Goal: Use online tool/utility: Use online tool/utility

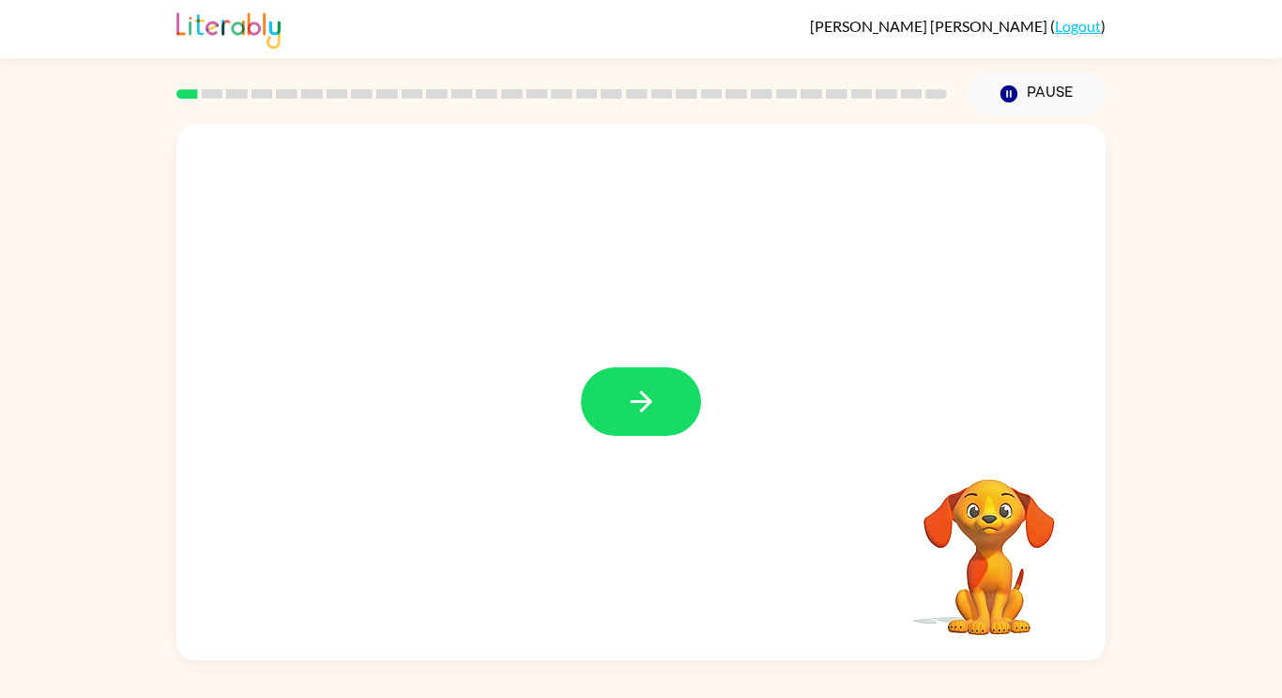
click at [633, 407] on icon "button" at bounding box center [641, 401] width 33 height 33
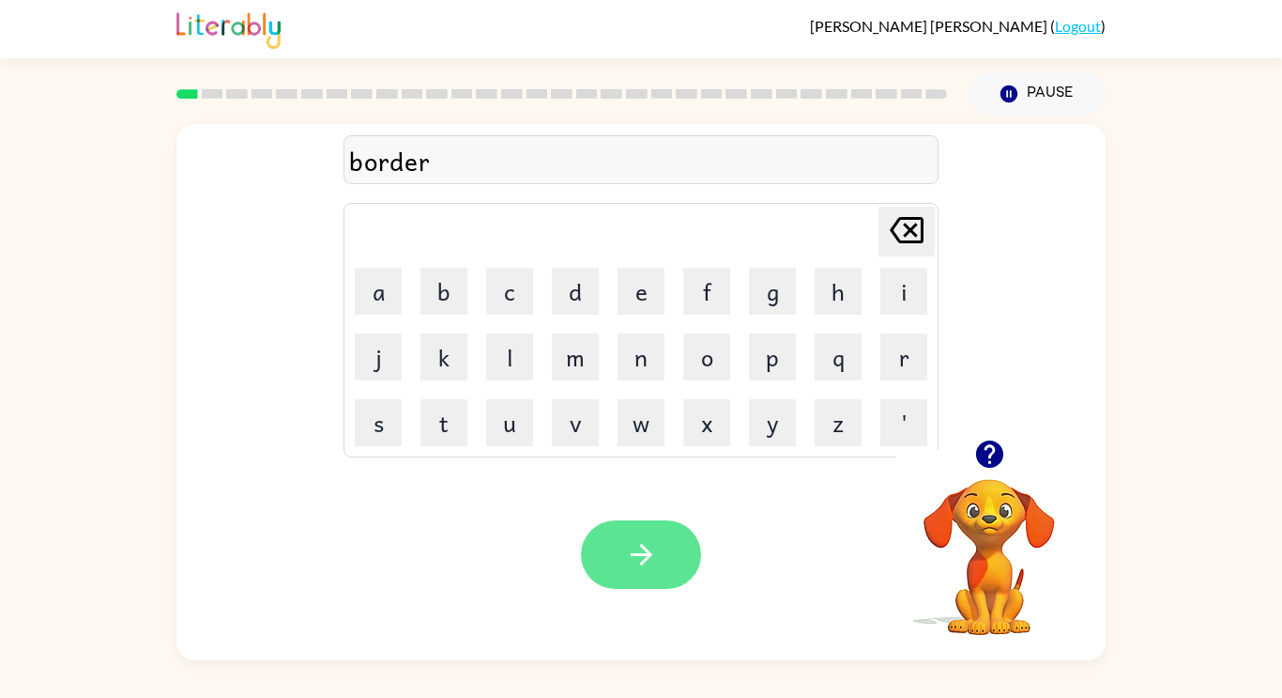
click at [663, 558] on button "button" at bounding box center [641, 554] width 120 height 69
click at [401, 159] on div "lowcate" at bounding box center [641, 160] width 584 height 39
click at [393, 156] on div "lowcate" at bounding box center [641, 160] width 584 height 39
click at [445, 160] on div "lowcate" at bounding box center [641, 160] width 584 height 39
click at [451, 166] on div "lowcate" at bounding box center [641, 160] width 584 height 39
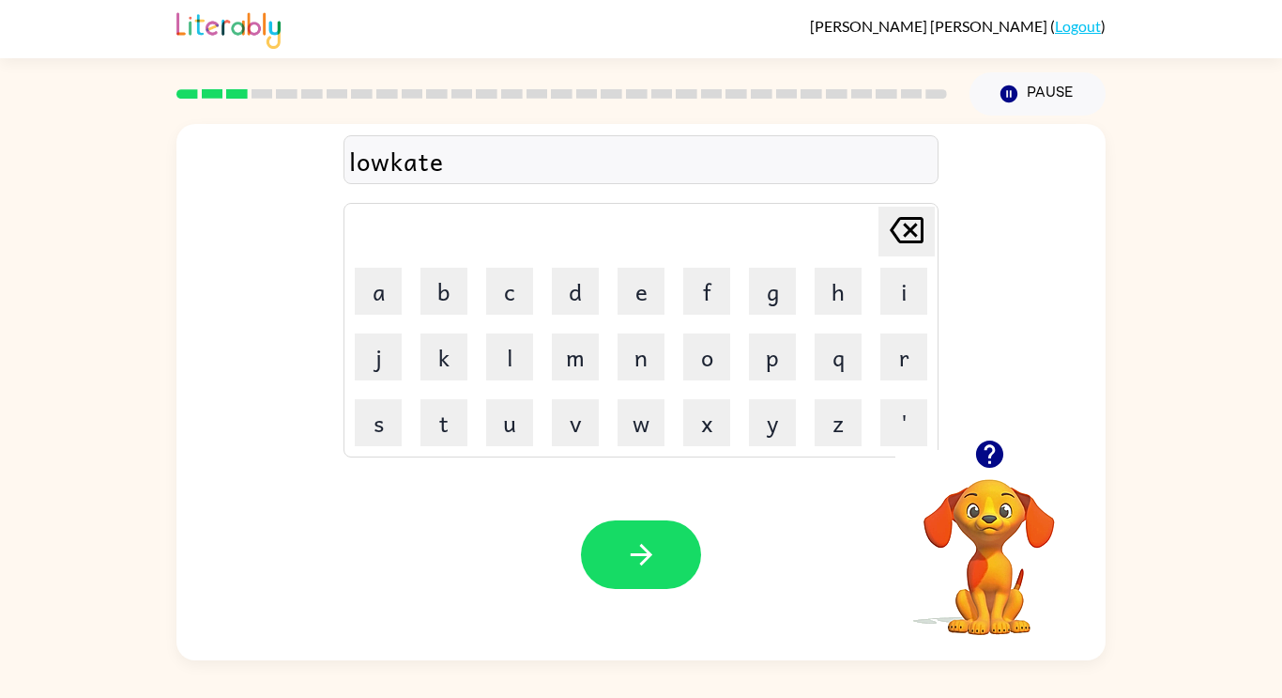
click at [394, 169] on div "lowkate" at bounding box center [641, 160] width 584 height 39
click at [455, 166] on div "lowkate" at bounding box center [641, 160] width 584 height 39
click at [683, 539] on button "button" at bounding box center [641, 554] width 120 height 69
click at [637, 555] on icon "button" at bounding box center [641, 555] width 22 height 22
click at [672, 538] on button "button" at bounding box center [641, 554] width 120 height 69
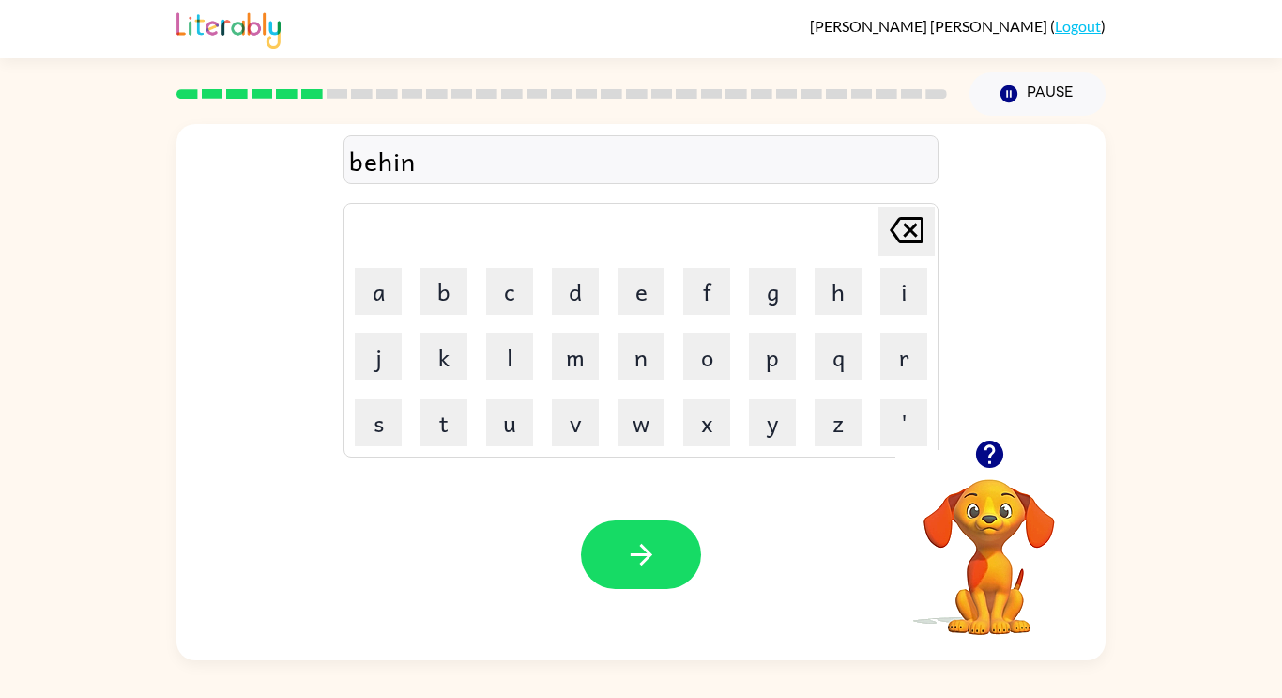
click at [522, 377] on button "l" at bounding box center [509, 356] width 47 height 47
type button "l"
click at [633, 558] on icon "button" at bounding box center [641, 554] width 33 height 33
click at [995, 512] on video "Your browser must support playing .mp4 files to use Literably. Please try using…" at bounding box center [990, 544] width 188 height 188
click at [990, 453] on icon "button" at bounding box center [990, 453] width 33 height 33
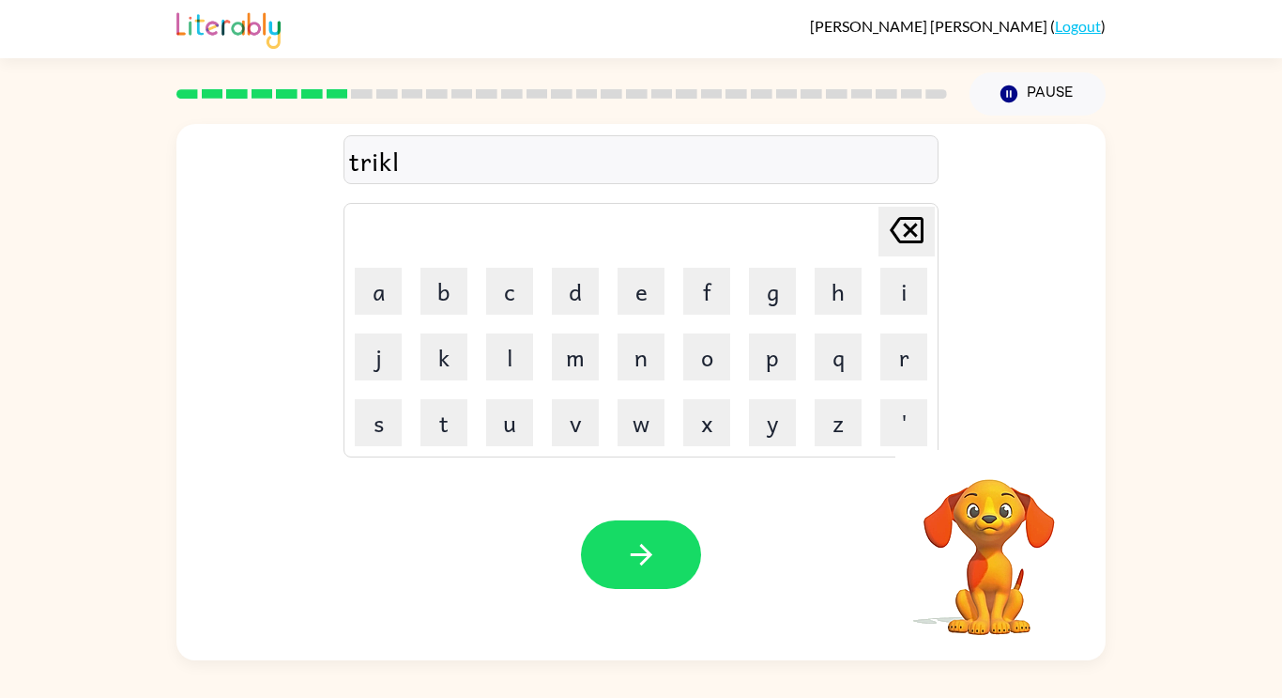
click at [1012, 518] on video "Your browser must support playing .mp4 files to use Literably. Please try using…" at bounding box center [990, 544] width 188 height 188
click at [641, 539] on icon "button" at bounding box center [641, 554] width 33 height 33
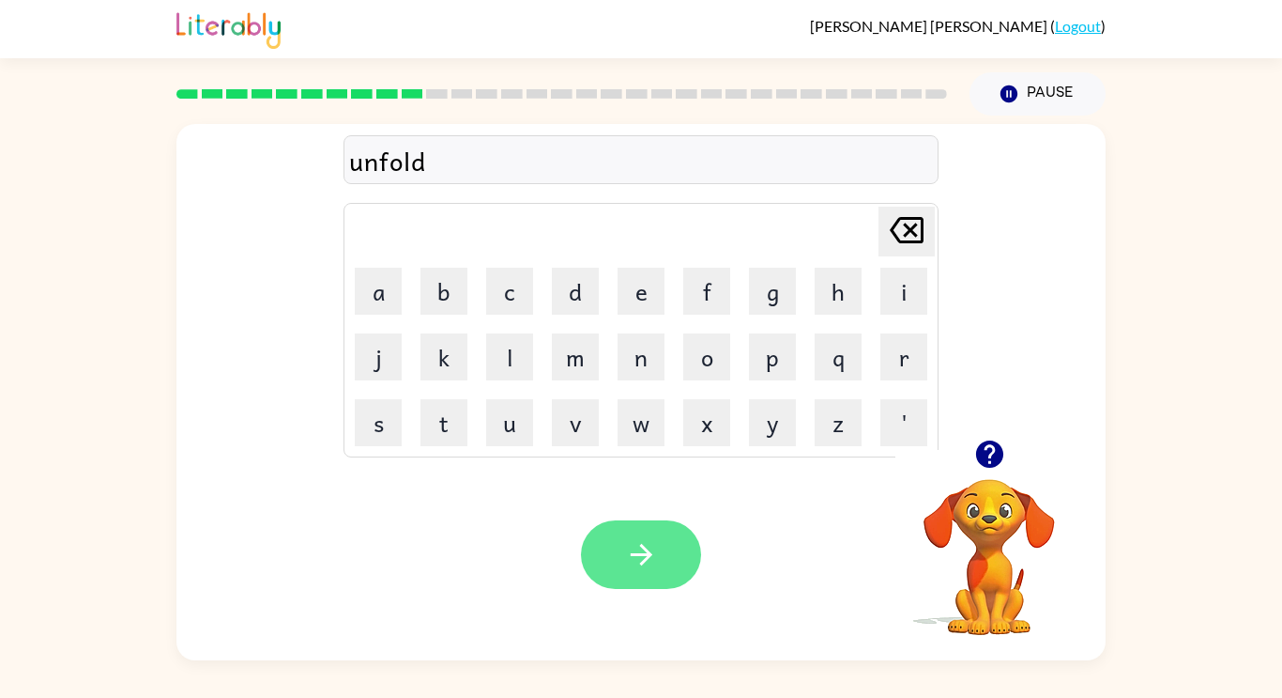
click at [661, 577] on button "button" at bounding box center [641, 554] width 120 height 69
click at [689, 555] on button "button" at bounding box center [641, 554] width 120 height 69
click at [613, 538] on button "button" at bounding box center [641, 554] width 120 height 69
click at [652, 545] on icon "button" at bounding box center [641, 554] width 33 height 33
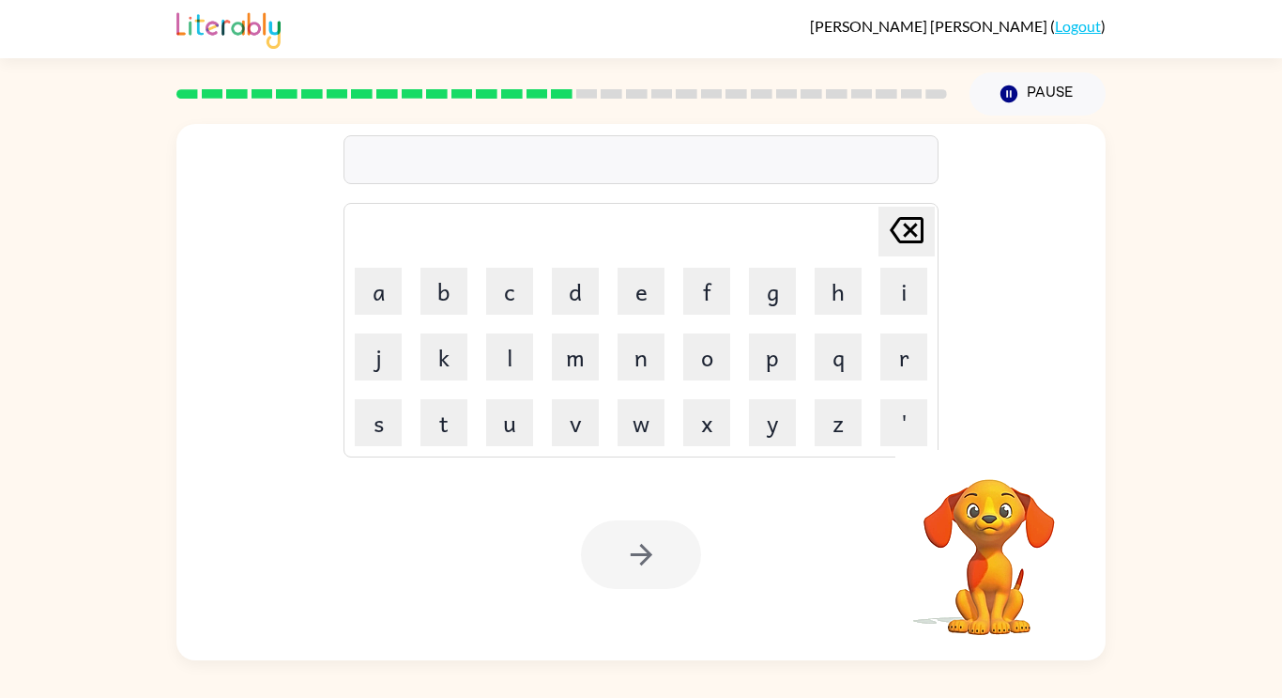
click at [1110, 544] on div "[PERSON_NAME] last character input a b c d e f g h i j k l m n o p q r s t u v …" at bounding box center [641, 387] width 1282 height 545
click at [1009, 537] on video "Your browser must support playing .mp4 files to use Literably. Please try using…" at bounding box center [990, 544] width 188 height 188
click at [975, 534] on video "Your browser must support playing .mp4 files to use Literably. Please try using…" at bounding box center [990, 544] width 188 height 188
click at [999, 554] on video "Your browser must support playing .mp4 files to use Literably. Please try using…" at bounding box center [990, 544] width 188 height 188
click at [1024, 571] on video "Your browser must support playing .mp4 files to use Literably. Please try using…" at bounding box center [990, 544] width 188 height 188
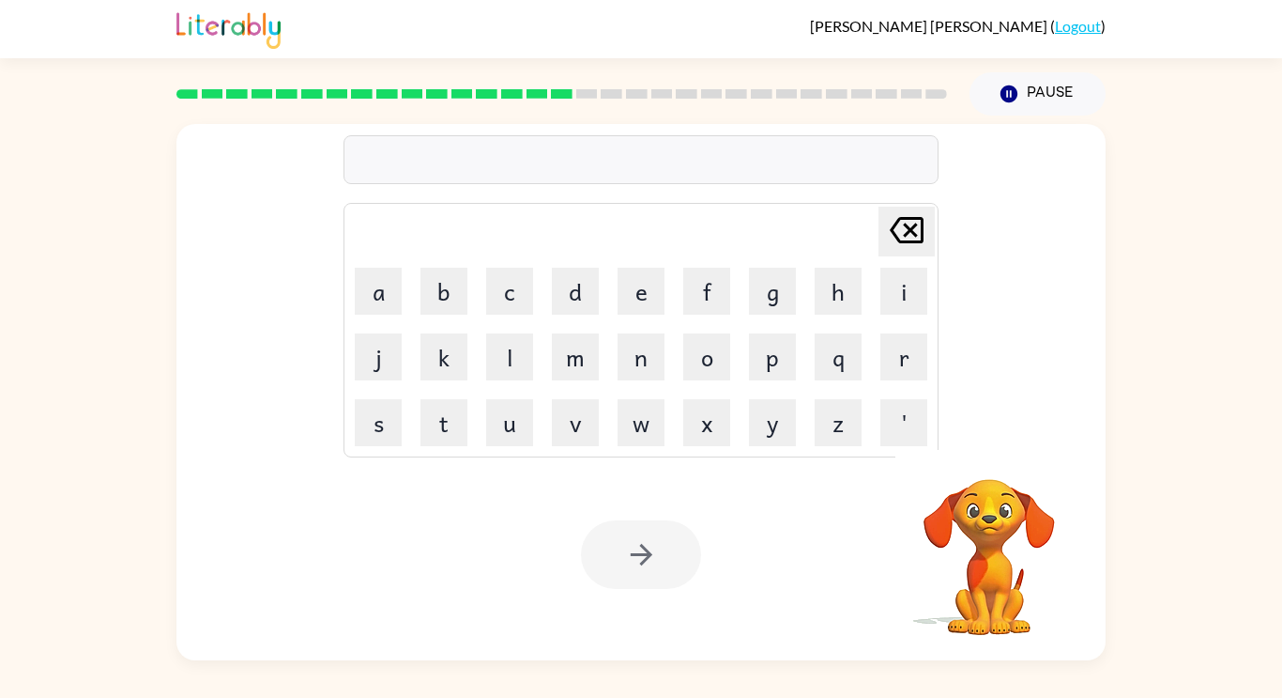
click at [1002, 564] on video "Your browser must support playing .mp4 files to use Literably. Please try using…" at bounding box center [990, 544] width 188 height 188
click at [990, 543] on video "Your browser must support playing .mp4 files to use Literably. Please try using…" at bounding box center [990, 544] width 188 height 188
click at [993, 530] on video "Your browser must support playing .mp4 files to use Literably. Please try using…" at bounding box center [990, 544] width 188 height 188
click at [1017, 518] on video "Your browser must support playing .mp4 files to use Literably. Please try using…" at bounding box center [990, 544] width 188 height 188
click at [1013, 514] on video "Your browser must support playing .mp4 files to use Literably. Please try using…" at bounding box center [990, 544] width 188 height 188
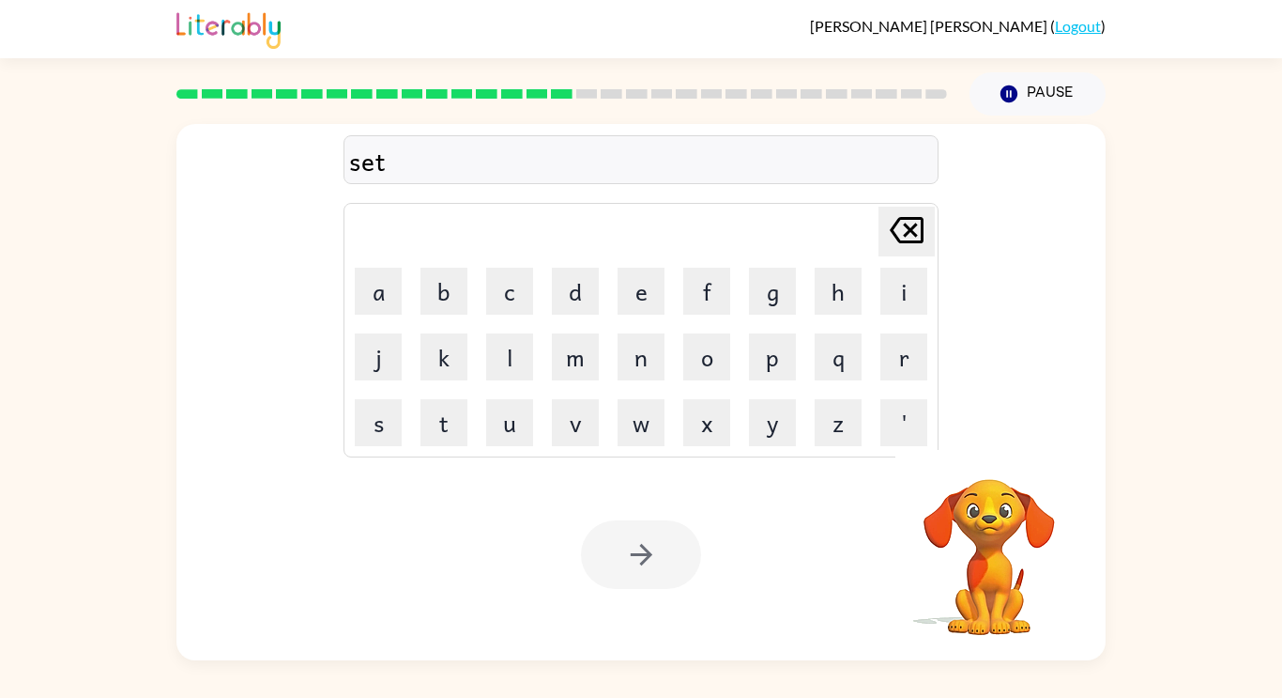
click at [1019, 522] on video "Your browser must support playing .mp4 files to use Literably. Please try using…" at bounding box center [990, 544] width 188 height 188
click at [1005, 545] on video "Your browser must support playing .mp4 files to use Literably. Please try using…" at bounding box center [990, 544] width 188 height 188
click at [1015, 535] on video "Your browser must support playing .mp4 files to use Literably. Please try using…" at bounding box center [990, 544] width 188 height 188
click at [1012, 547] on video "Your browser must support playing .mp4 files to use Literably. Please try using…" at bounding box center [990, 544] width 188 height 188
click at [994, 586] on video "Your browser must support playing .mp4 files to use Literably. Please try using…" at bounding box center [990, 544] width 188 height 188
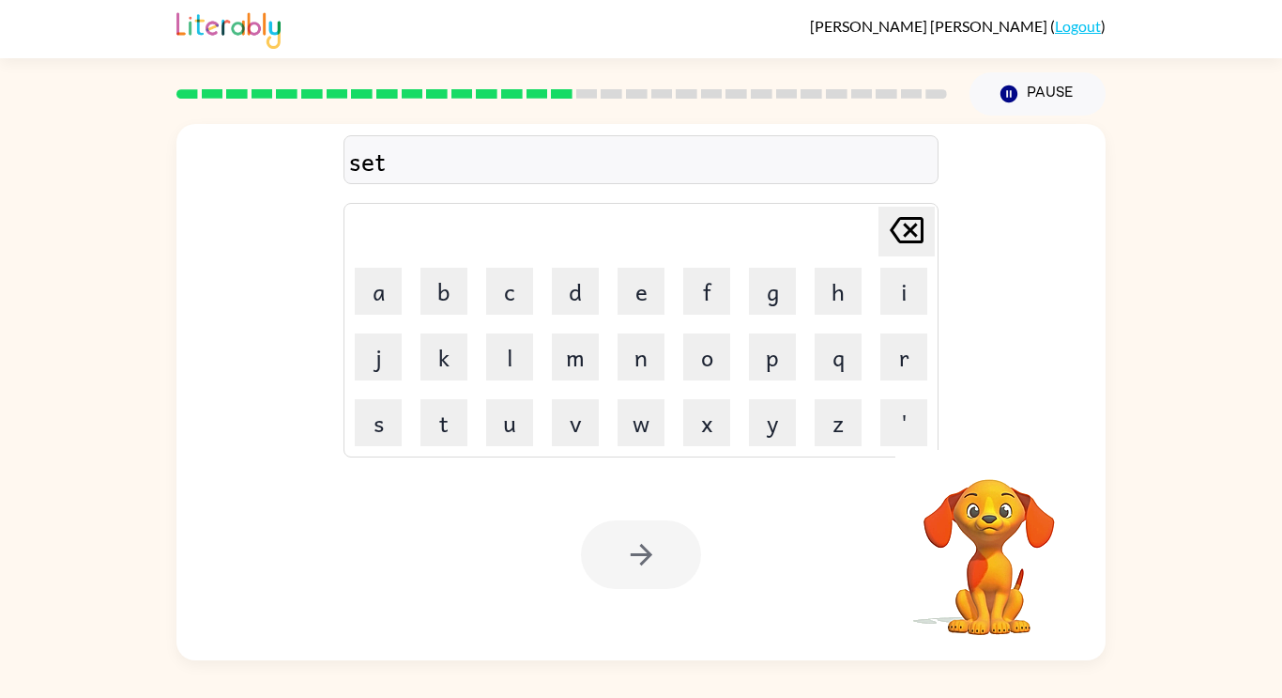
click at [996, 580] on video "Your browser must support playing .mp4 files to use Literably. Please try using…" at bounding box center [990, 544] width 188 height 188
click at [1051, 486] on video "Your browser must support playing .mp4 files to use Literably. Please try using…" at bounding box center [990, 544] width 188 height 188
click at [643, 559] on icon "button" at bounding box center [641, 554] width 33 height 33
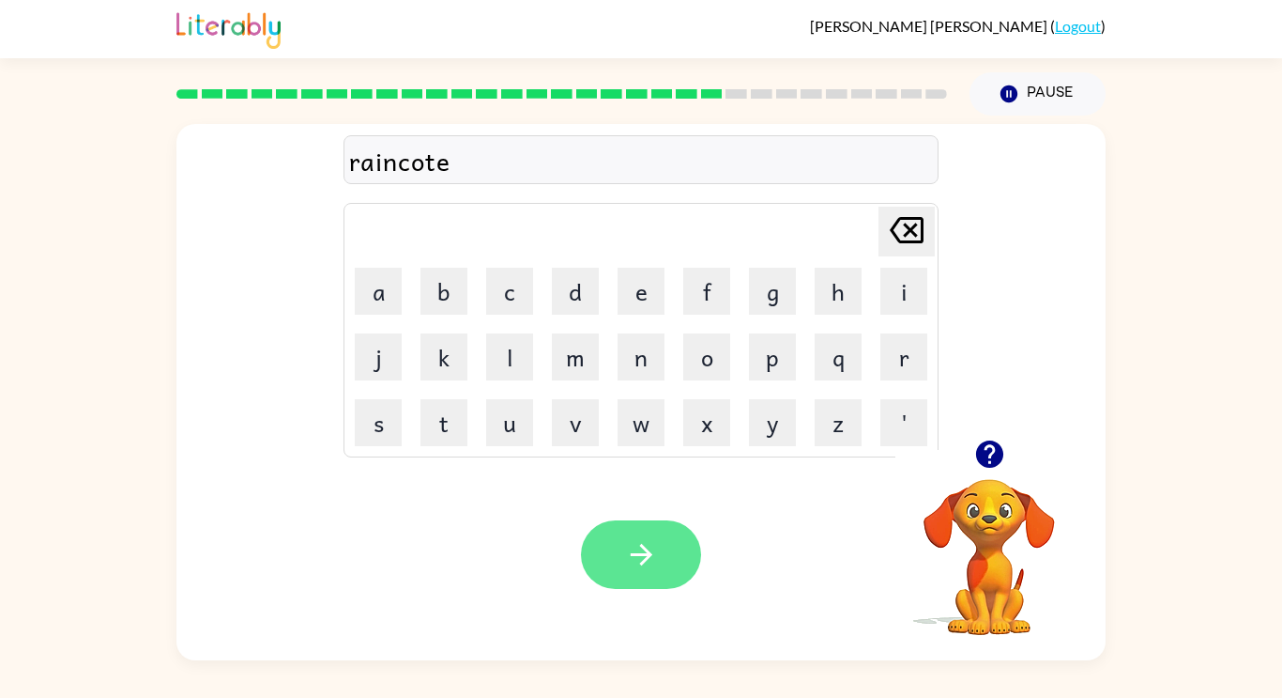
click at [637, 565] on icon "button" at bounding box center [641, 554] width 33 height 33
click at [663, 580] on button "button" at bounding box center [641, 554] width 120 height 69
click at [601, 495] on div "Your browser must support playing .mp4 files to use Literably. Please try using…" at bounding box center [640, 554] width 929 height 211
click at [676, 589] on div at bounding box center [641, 554] width 120 height 69
click at [655, 570] on icon "button" at bounding box center [641, 554] width 33 height 33
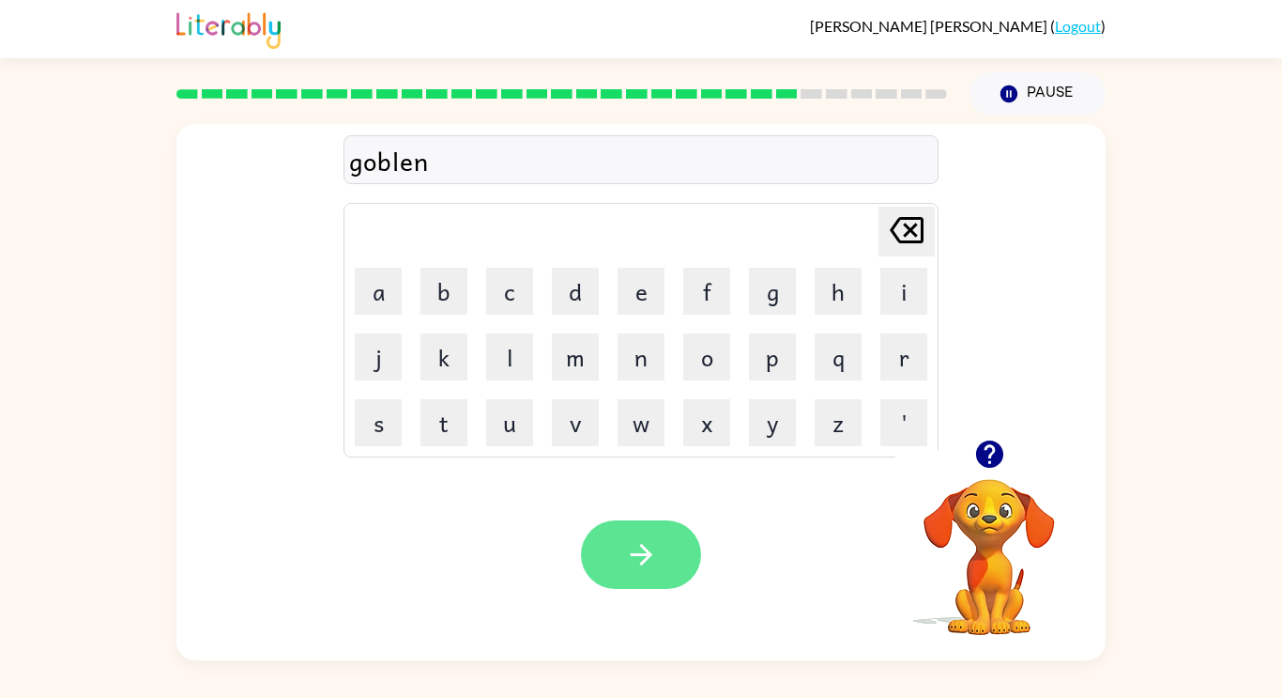
click at [659, 576] on button "button" at bounding box center [641, 554] width 120 height 69
click at [978, 541] on video "Your browser must support playing .mp4 files to use Literably. Please try using…" at bounding box center [990, 544] width 188 height 188
click at [1005, 545] on video "Your browser must support playing .mp4 files to use Literably. Please try using…" at bounding box center [990, 544] width 188 height 188
click at [640, 578] on button "button" at bounding box center [641, 554] width 120 height 69
click at [637, 570] on icon "button" at bounding box center [641, 554] width 33 height 33
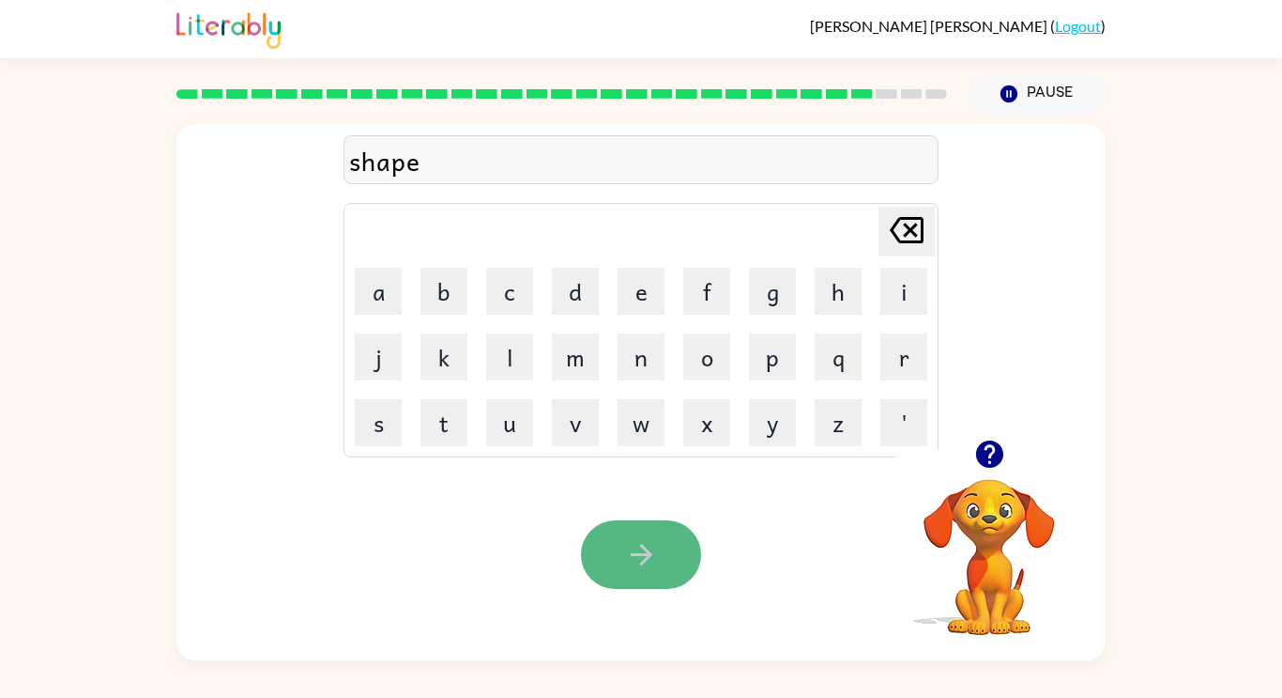
click at [661, 537] on button "button" at bounding box center [641, 554] width 120 height 69
click at [628, 546] on icon "button" at bounding box center [641, 554] width 33 height 33
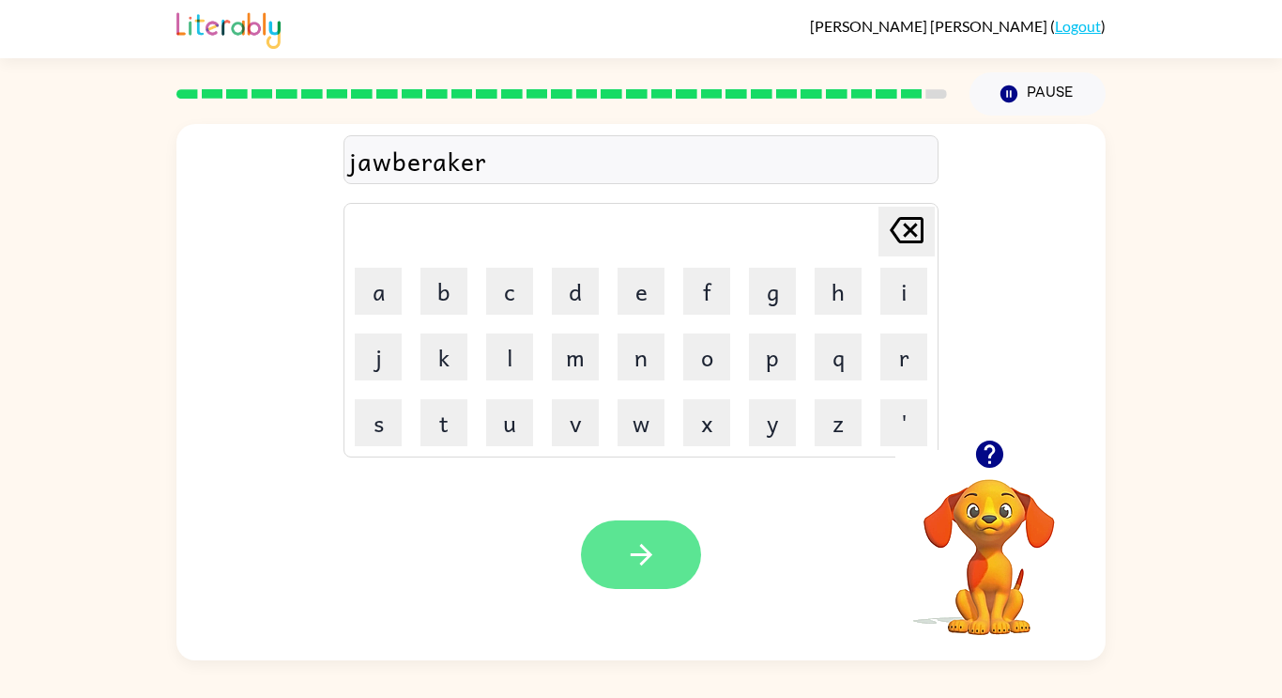
click at [653, 555] on icon "button" at bounding box center [641, 554] width 33 height 33
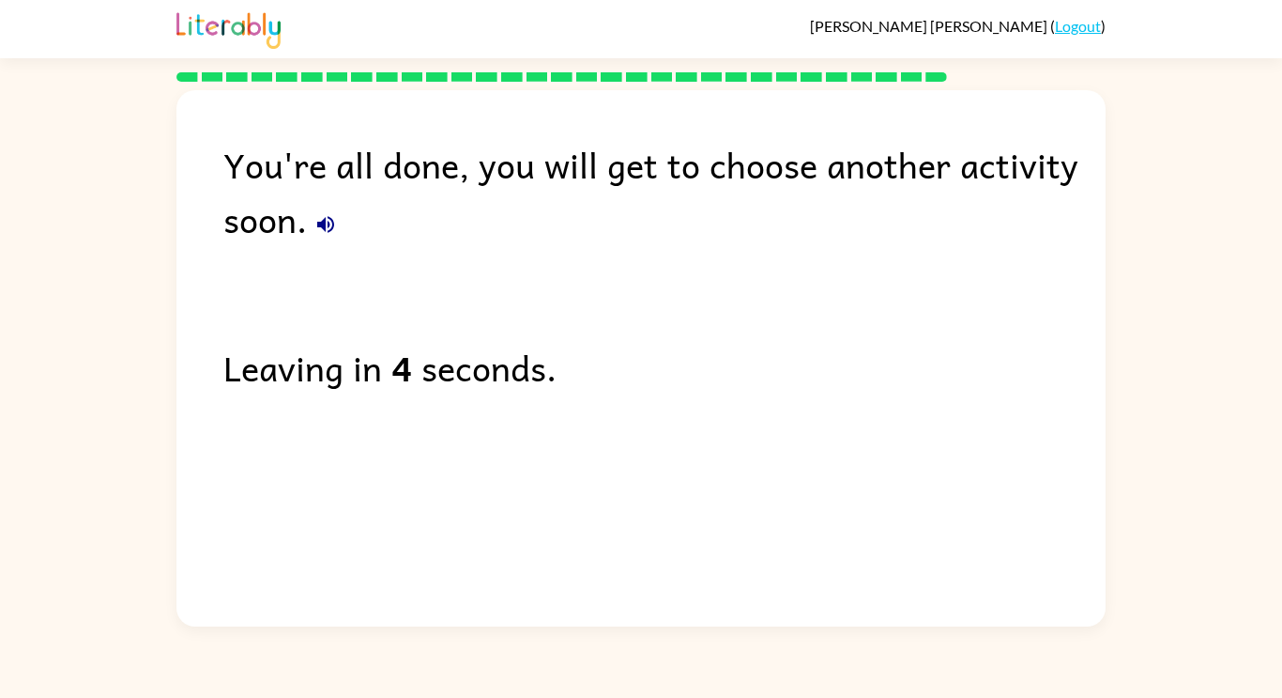
click at [333, 237] on button "button" at bounding box center [326, 225] width 38 height 38
click at [341, 219] on button "button" at bounding box center [326, 225] width 38 height 38
click at [314, 212] on button "button" at bounding box center [326, 225] width 38 height 38
